Goal: Task Accomplishment & Management: Manage account settings

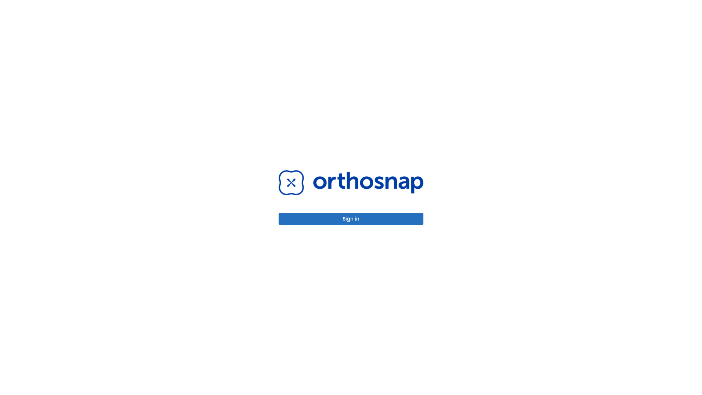
click at [351, 219] on button "Sign in" at bounding box center [350, 219] width 145 height 12
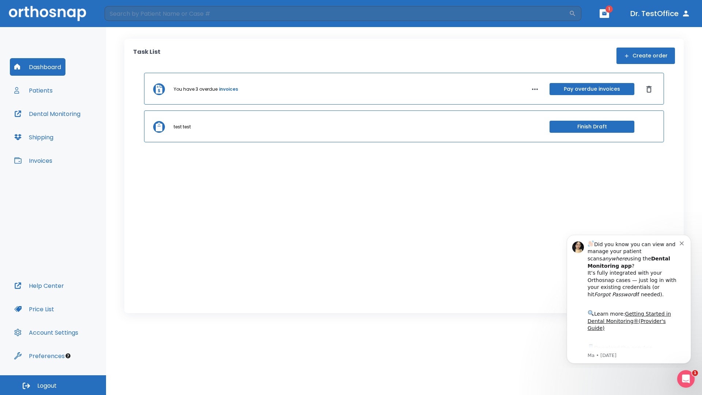
click at [53, 385] on span "Logout" at bounding box center [46, 386] width 19 height 8
